Goal: Check status: Check status

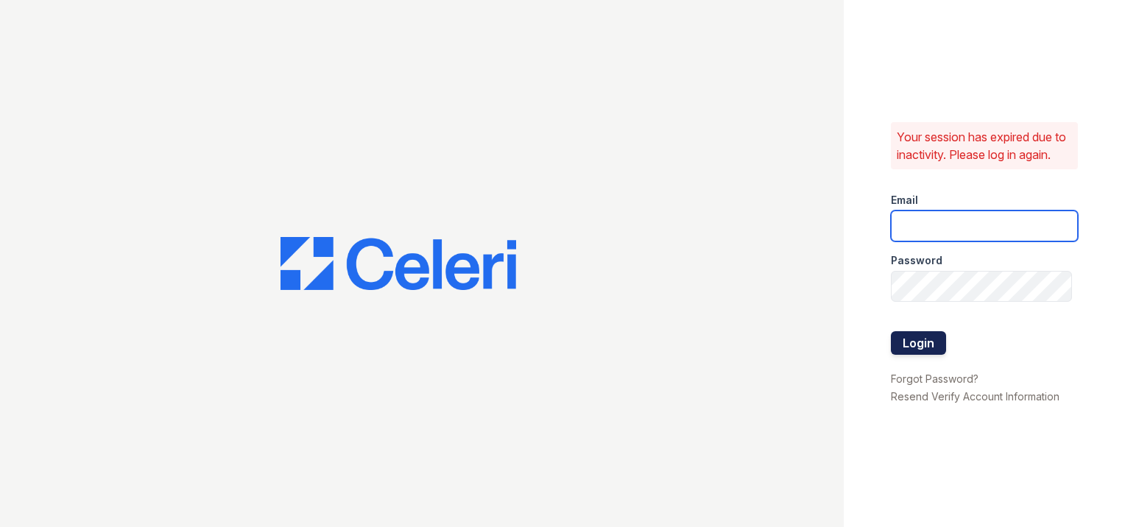
type input "[EMAIL_ADDRESS][DOMAIN_NAME]"
click at [926, 355] on button "Login" at bounding box center [918, 343] width 55 height 24
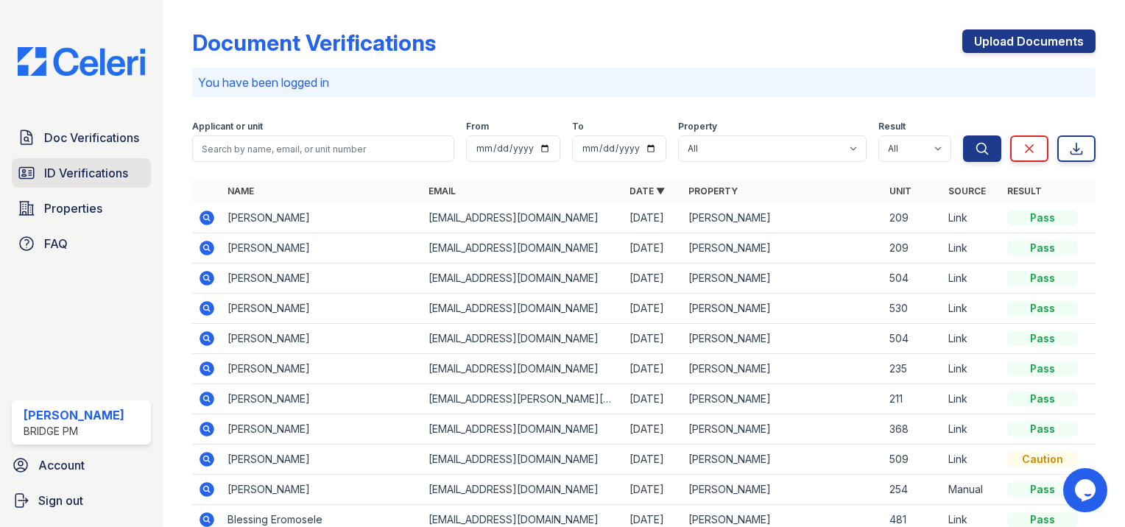
click at [97, 165] on span "ID Verifications" at bounding box center [86, 173] width 84 height 18
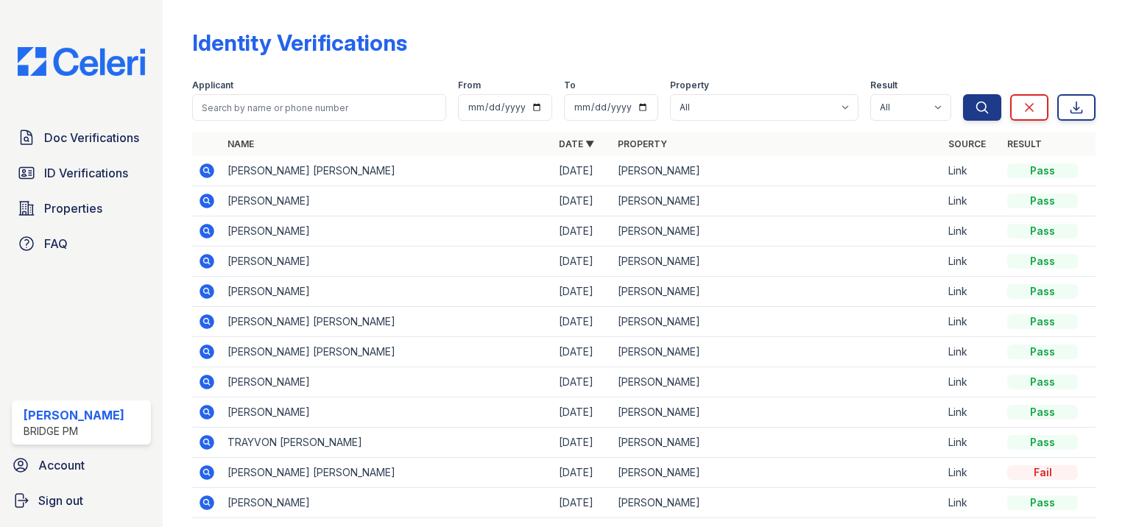
click at [205, 172] on icon at bounding box center [207, 171] width 18 height 18
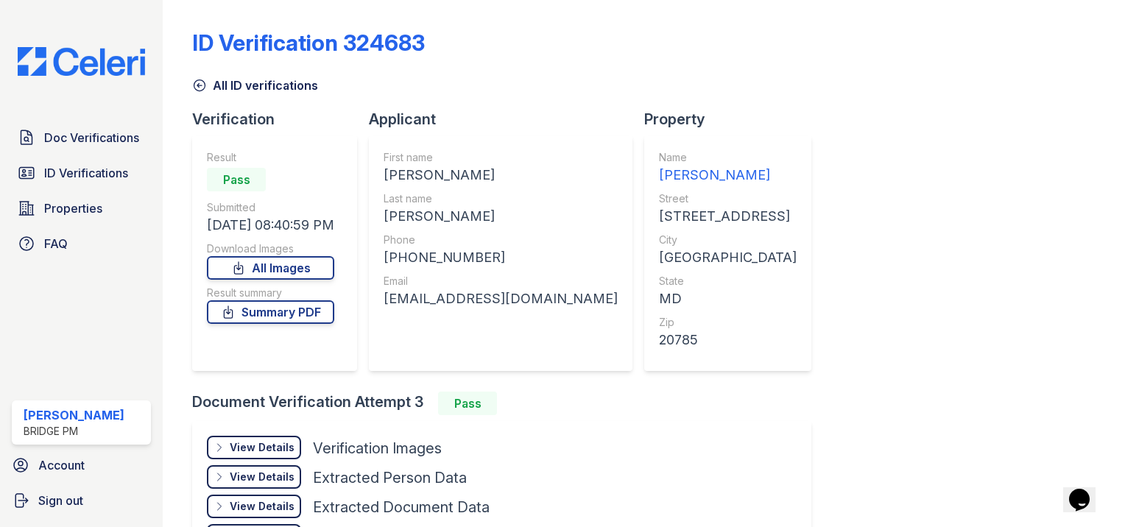
click at [262, 438] on div "View Details Details" at bounding box center [254, 448] width 94 height 24
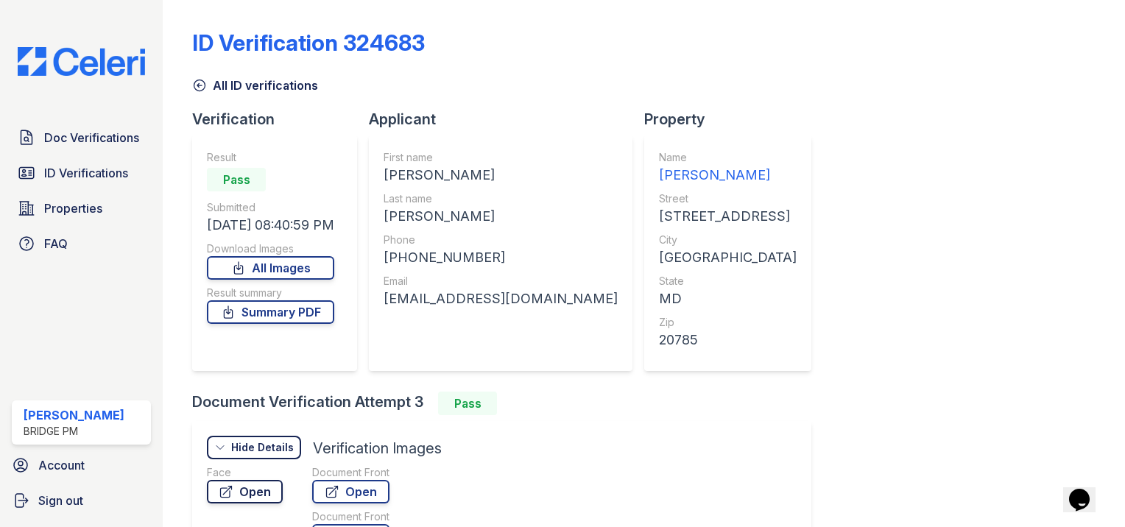
click at [264, 501] on link "Open" at bounding box center [245, 492] width 76 height 24
click at [271, 273] on link "All Images" at bounding box center [270, 268] width 127 height 24
